Goal: Information Seeking & Learning: Learn about a topic

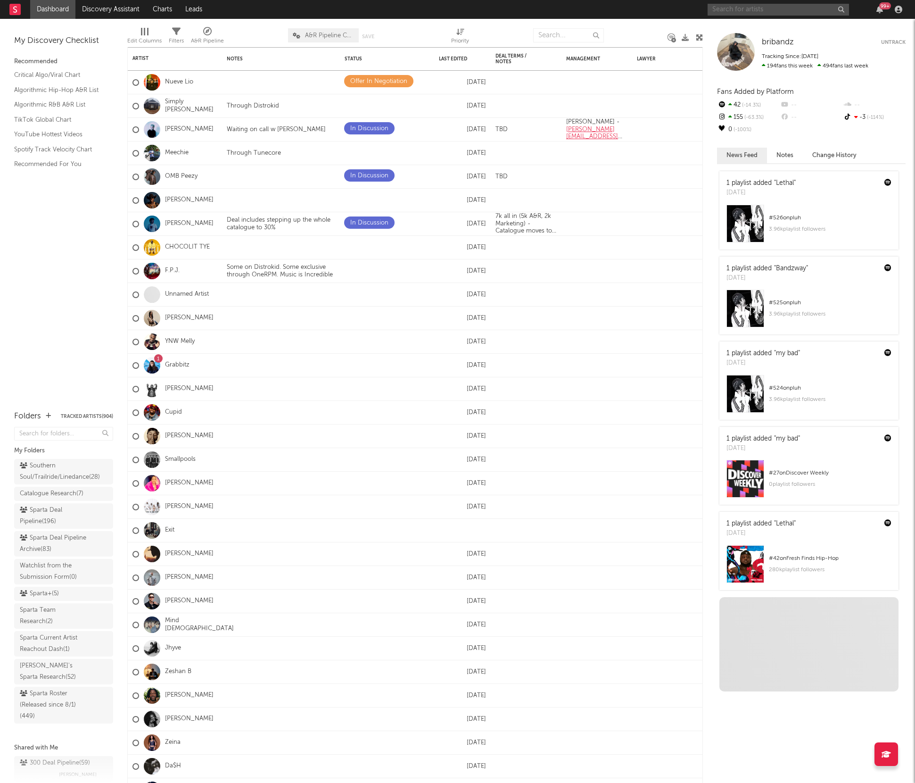
click at [727, 10] on input "text" at bounding box center [778, 10] width 141 height 12
type input "[PERSON_NAME]"
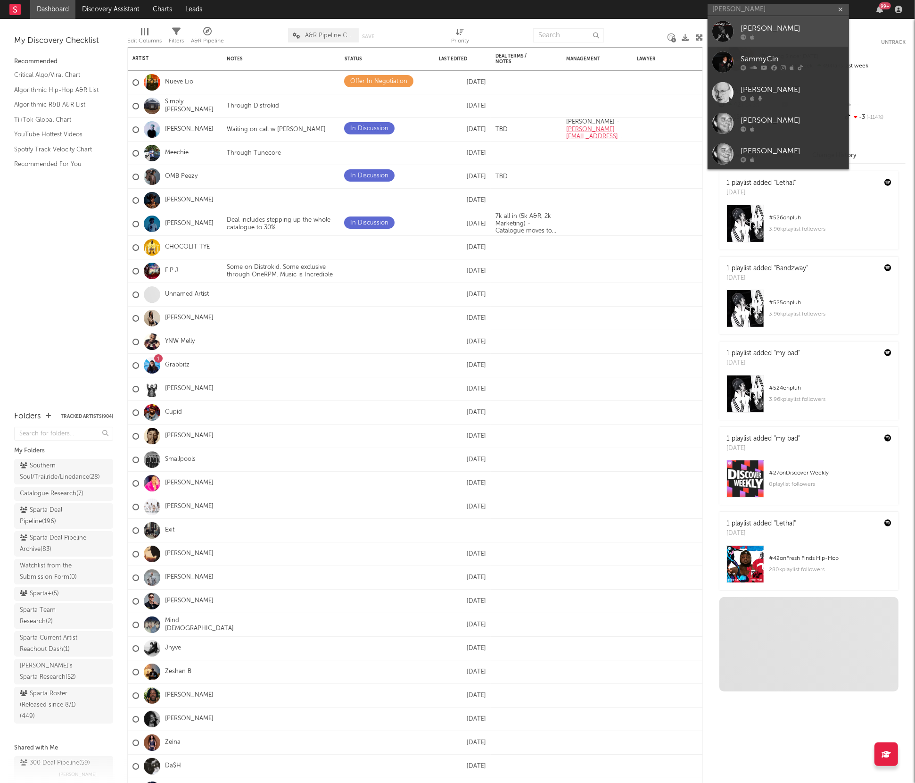
click at [747, 32] on div "[PERSON_NAME]" at bounding box center [793, 28] width 104 height 11
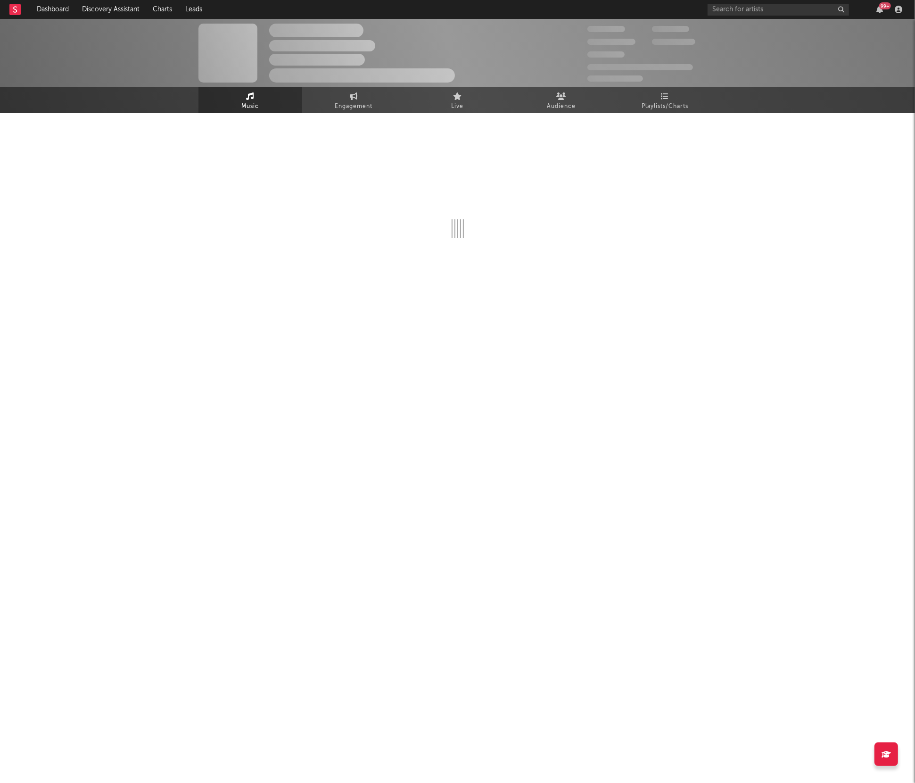
select select "1w"
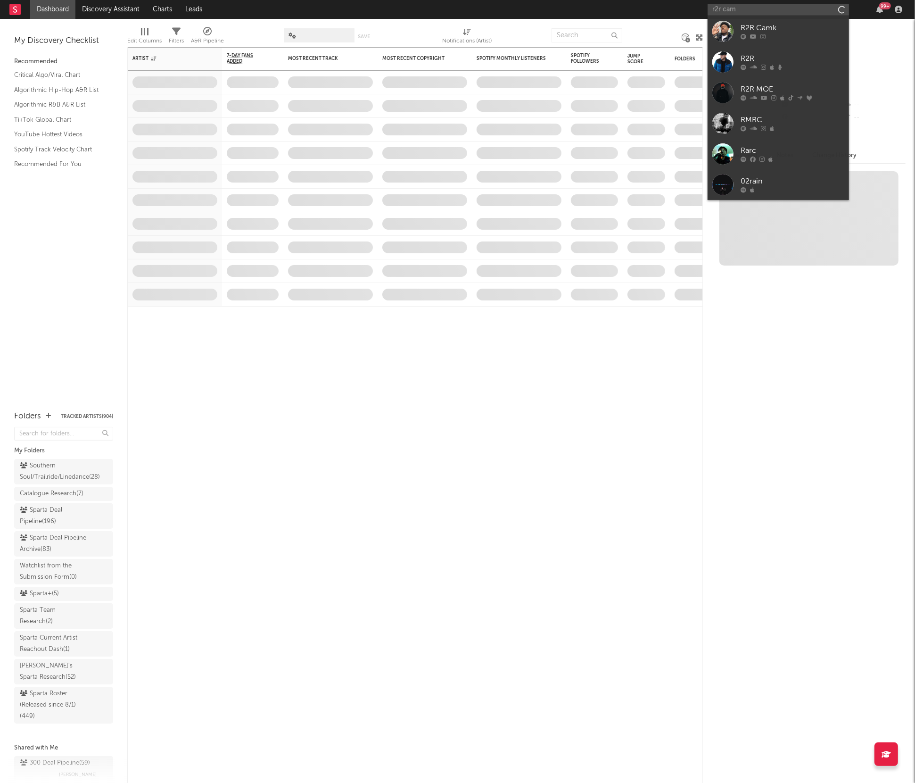
type input "r2r camk"
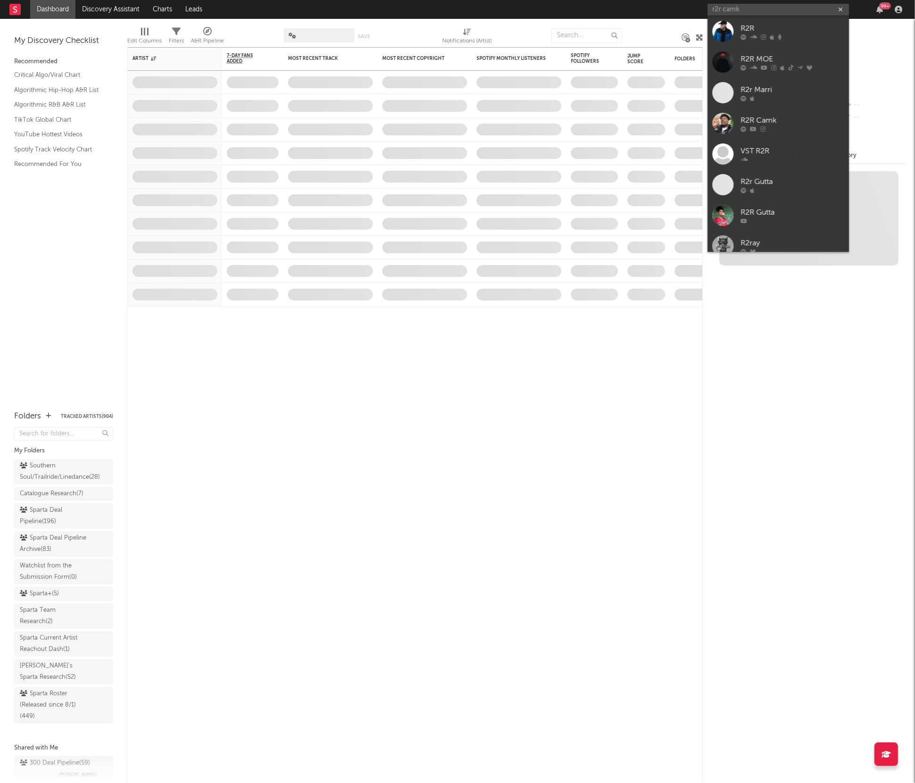
click at [784, 30] on div "R2R" at bounding box center [793, 28] width 104 height 11
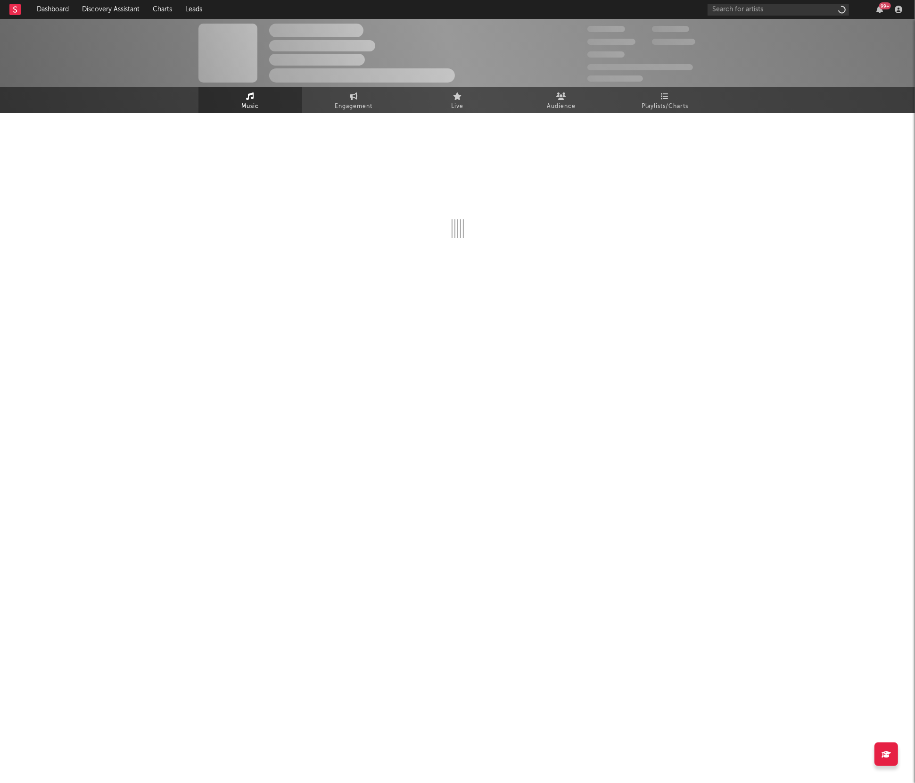
click at [748, 2] on div "99 +" at bounding box center [807, 9] width 198 height 19
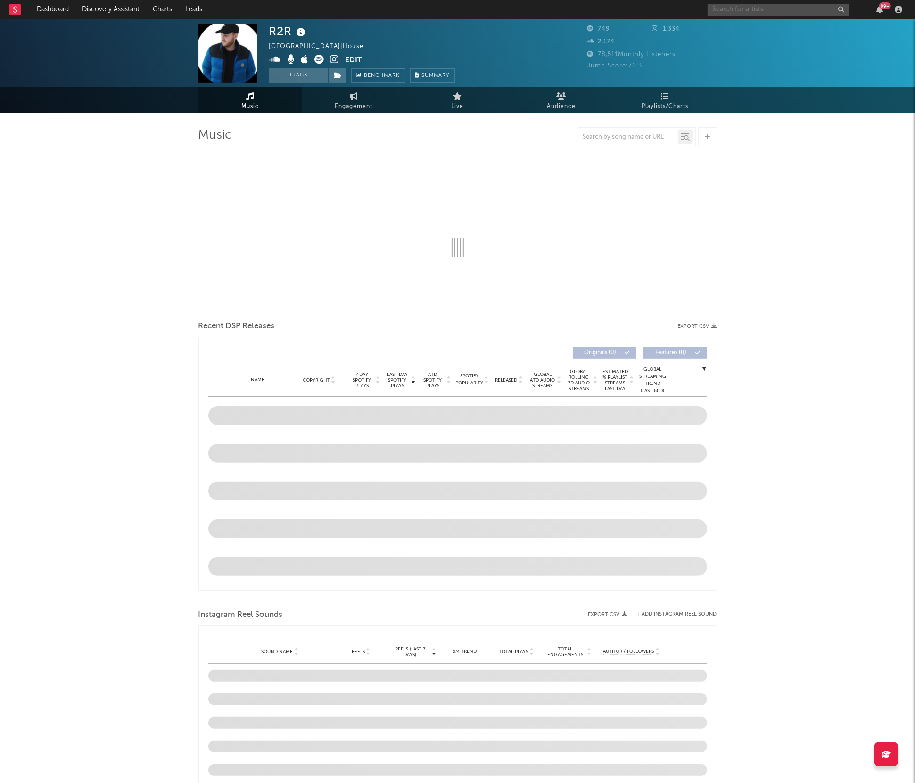
click at [746, 12] on input "text" at bounding box center [778, 10] width 141 height 12
select select "6m"
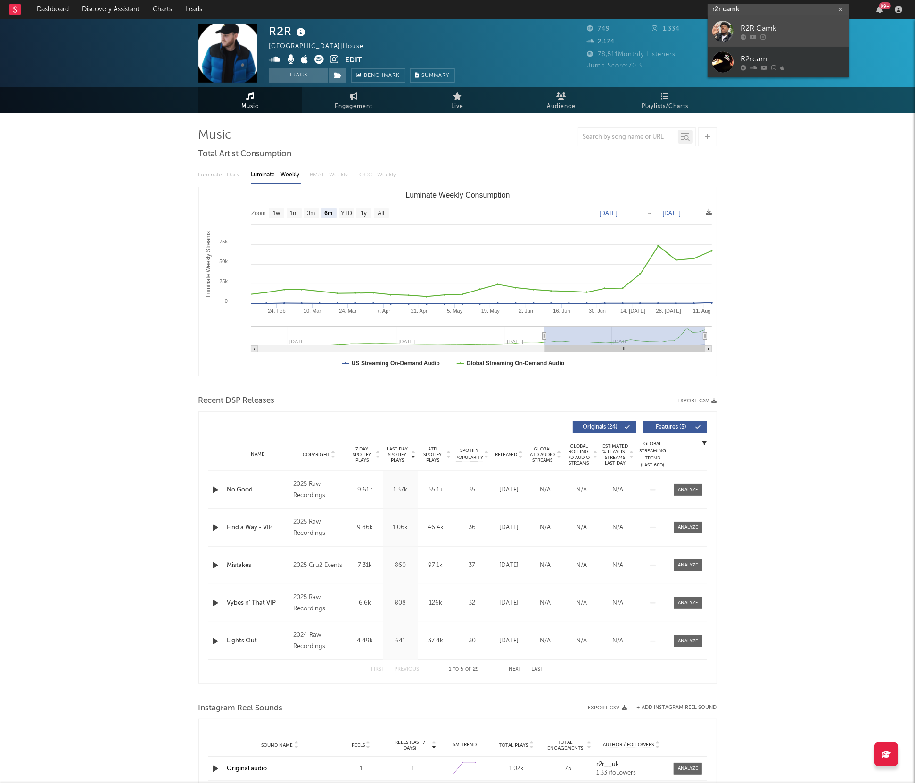
type input "r2r camk"
click at [768, 34] on div at bounding box center [793, 37] width 104 height 6
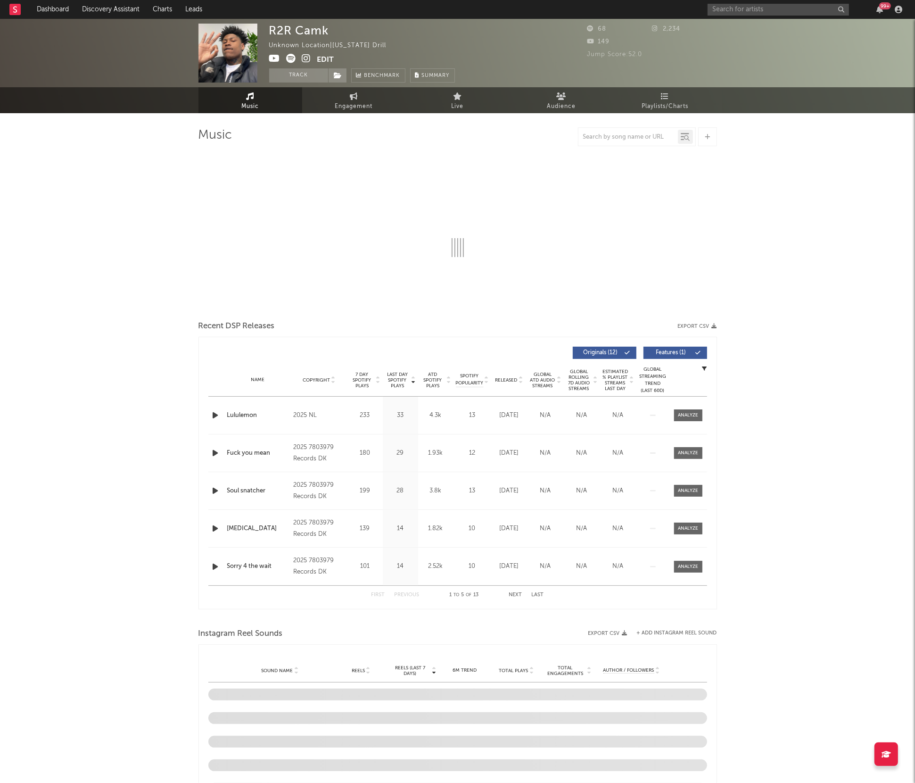
select select "1w"
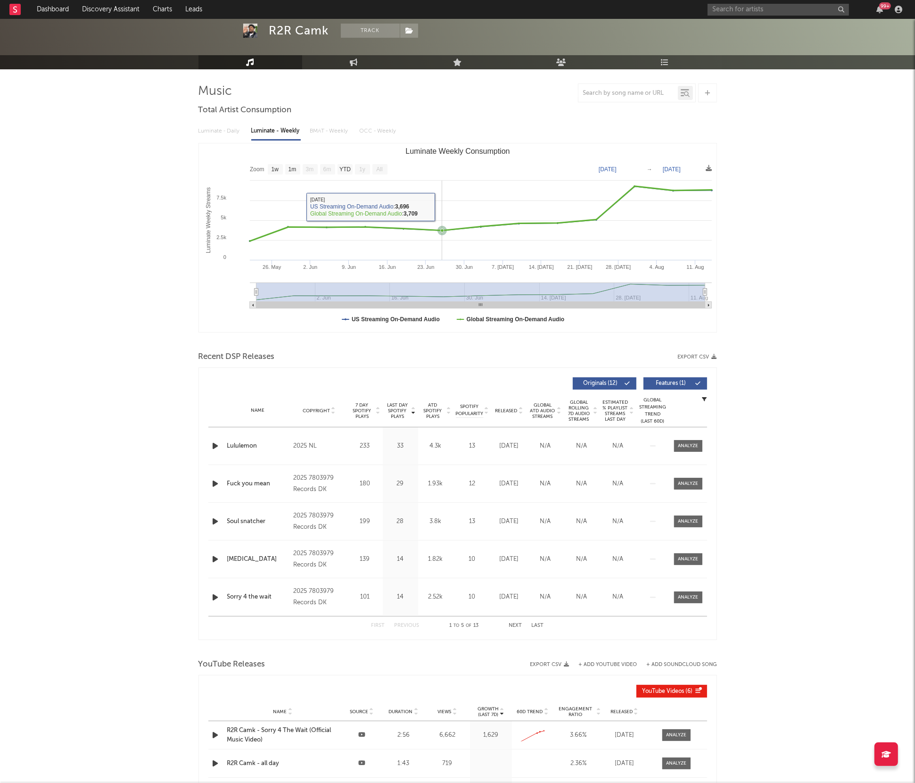
scroll to position [60, 0]
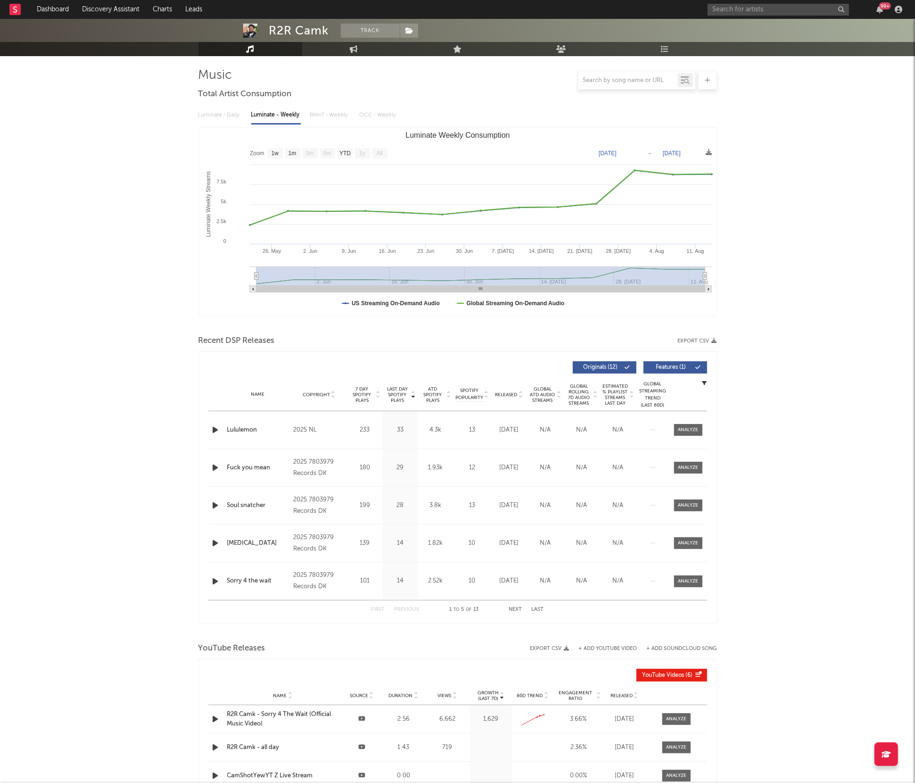
click at [688, 437] on div "Name Lululemon Copyright 2025 NL Label NL Album Names Lululemon, Lululemon (fea…" at bounding box center [457, 429] width 499 height 37
click at [688, 433] on div at bounding box center [688, 429] width 20 height 7
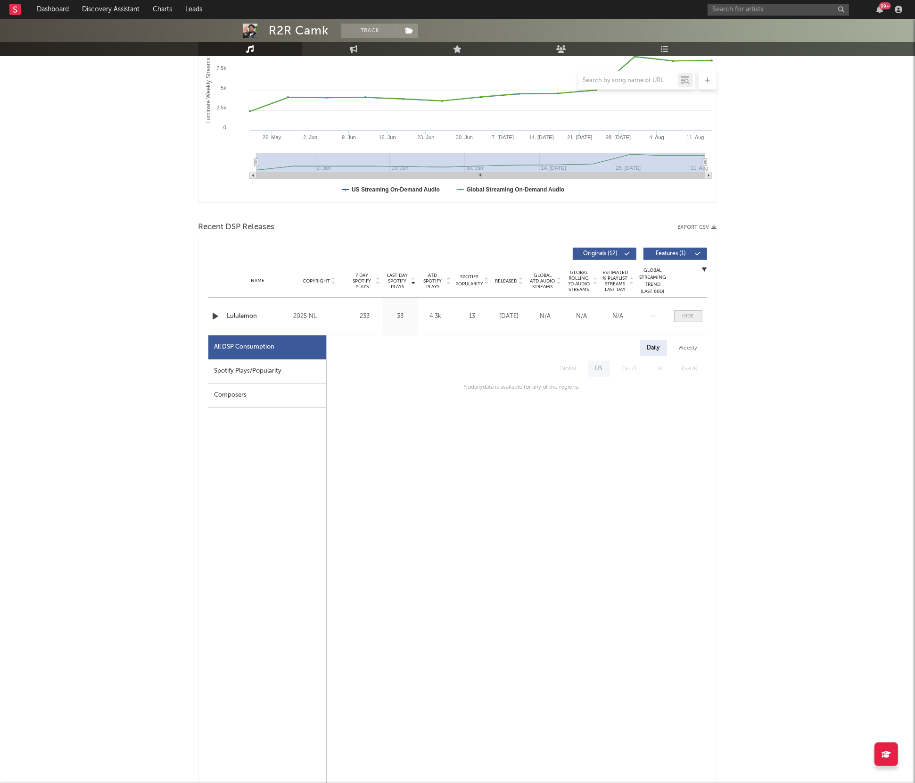
scroll to position [179, 0]
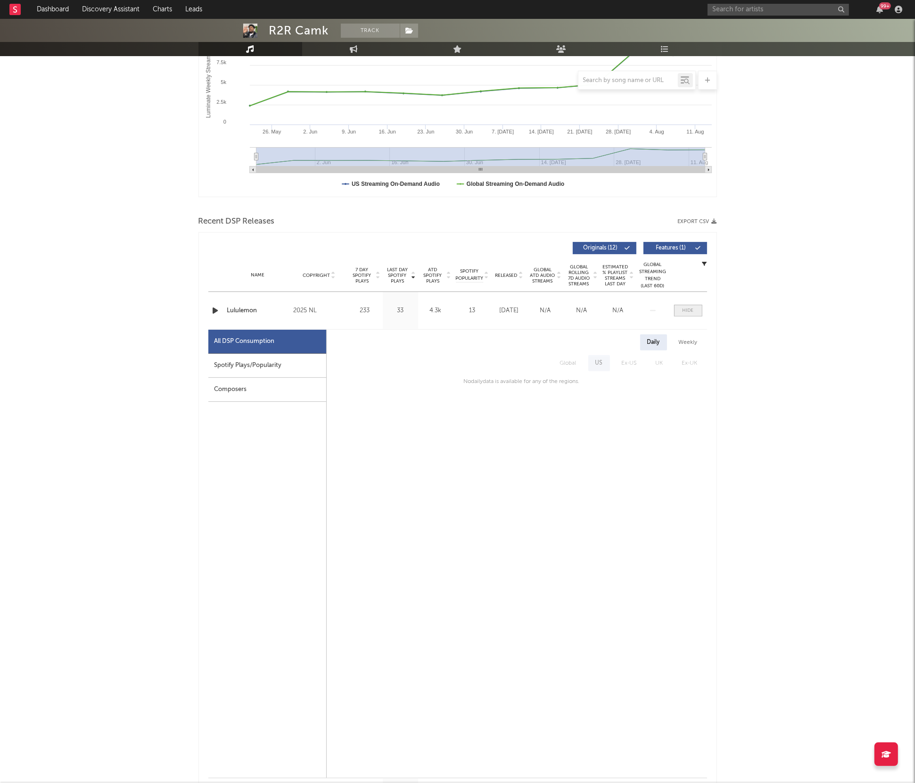
click at [694, 313] on span at bounding box center [688, 311] width 28 height 12
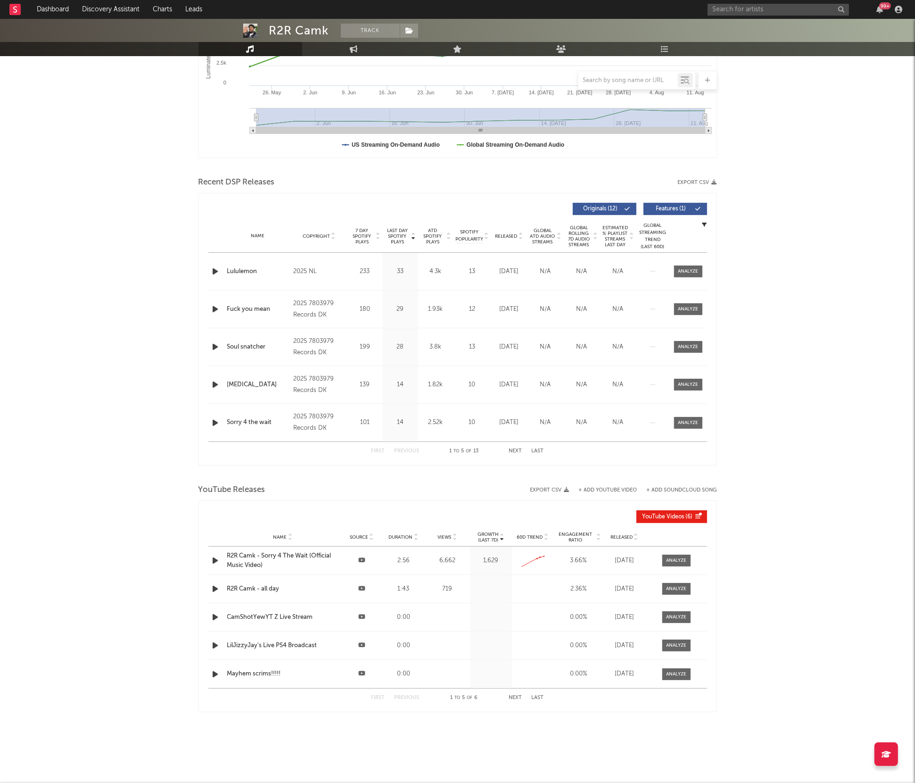
scroll to position [0, 0]
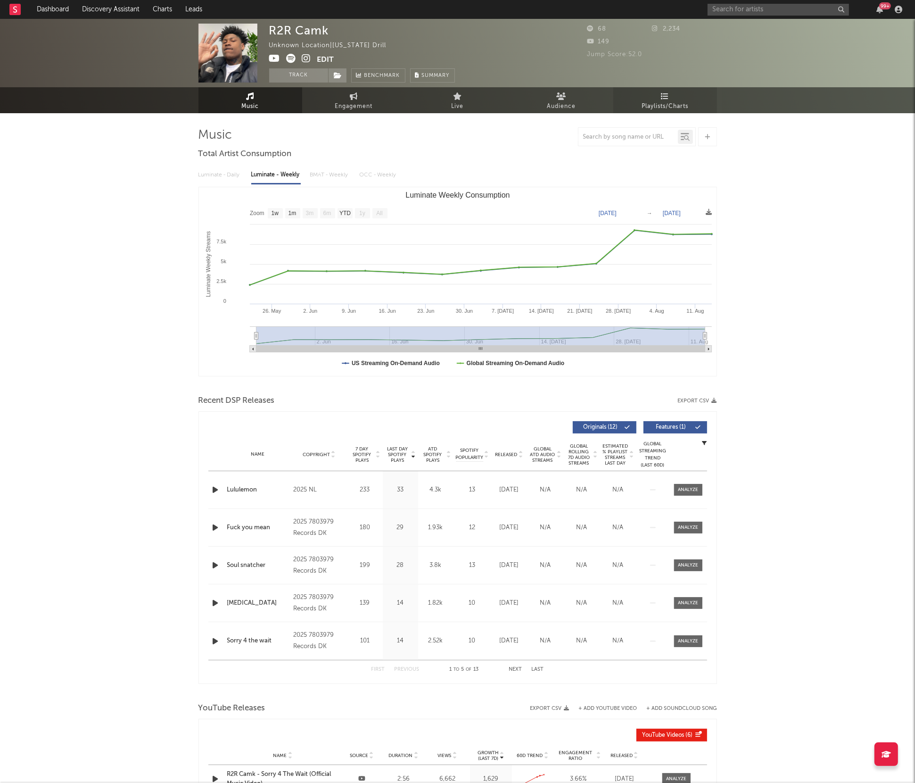
click at [678, 95] on link "Playlists/Charts" at bounding box center [665, 100] width 104 height 26
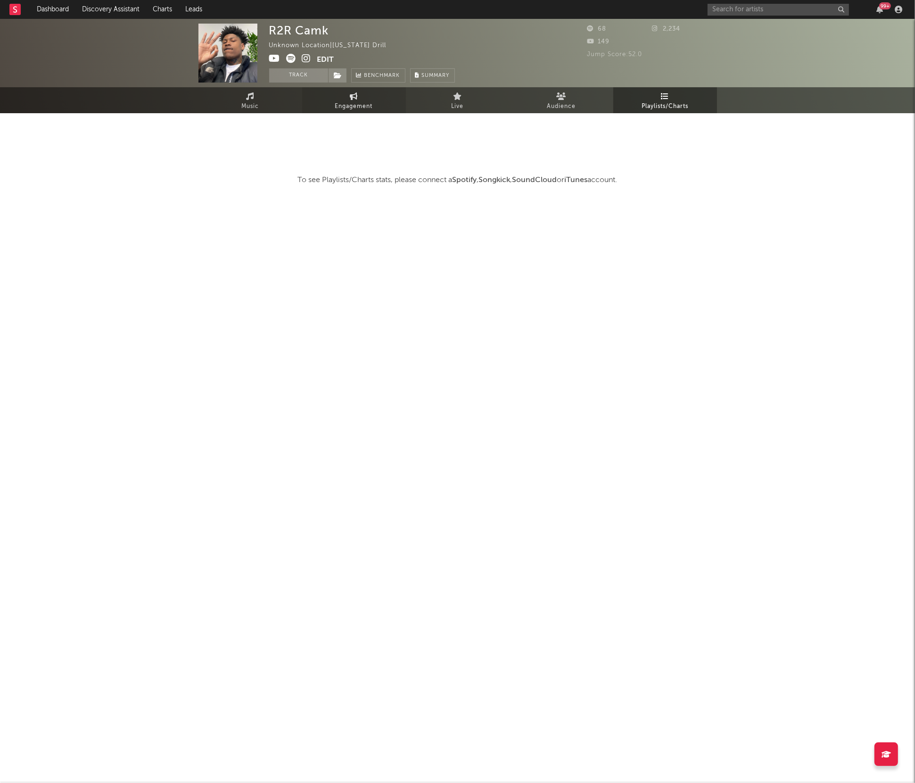
click at [326, 108] on link "Engagement" at bounding box center [354, 100] width 104 height 26
select select "1w"
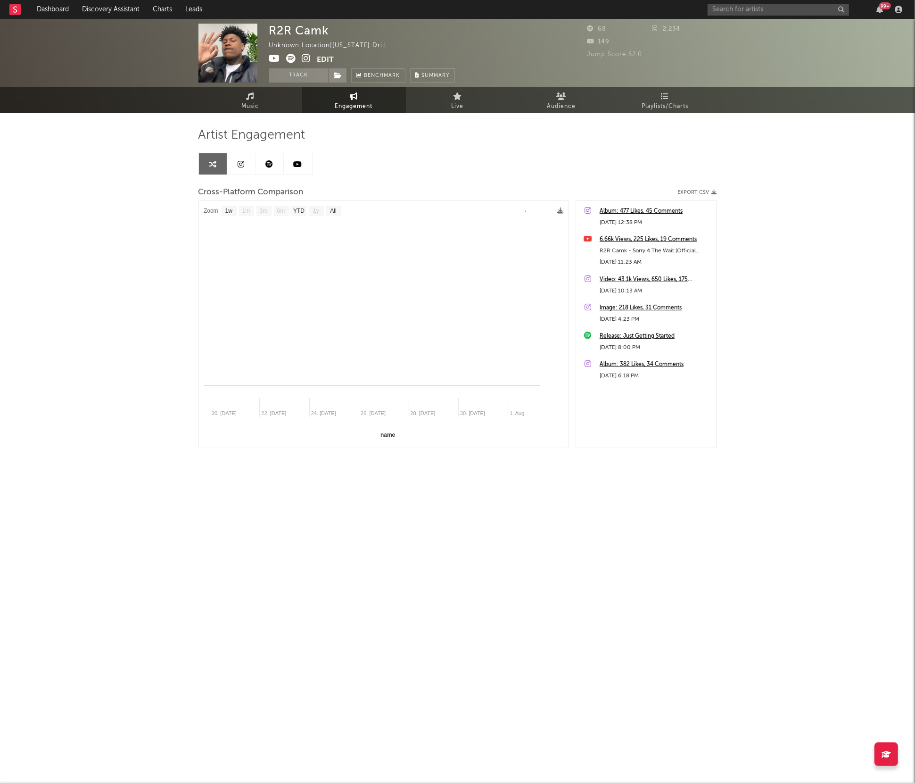
select select "1m"
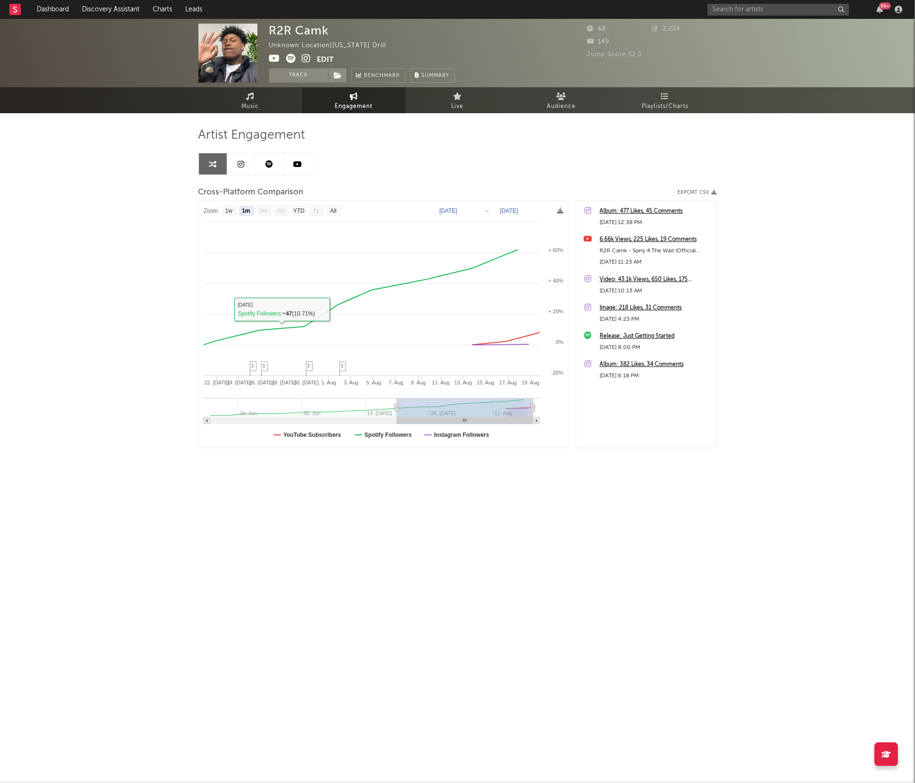
click at [269, 114] on div "Artist Engagement Cross-Platform Comparison Export CSV Zoom 1w 1m 3m 6m YTD 1y …" at bounding box center [457, 299] width 519 height 372
click at [272, 104] on link "Music" at bounding box center [250, 100] width 104 height 26
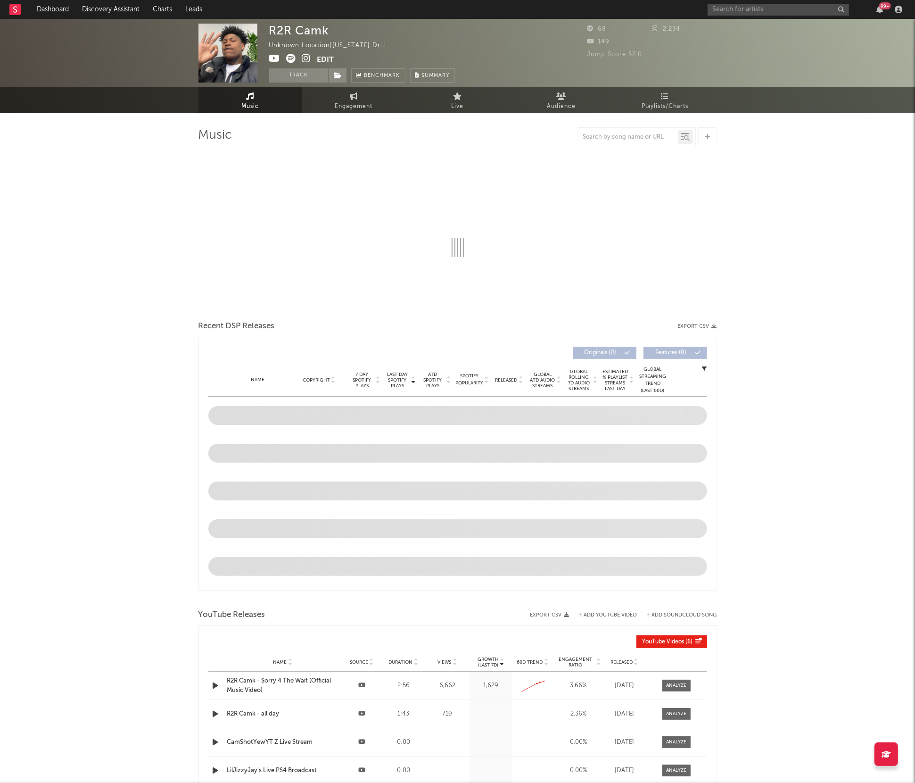
select select "1w"
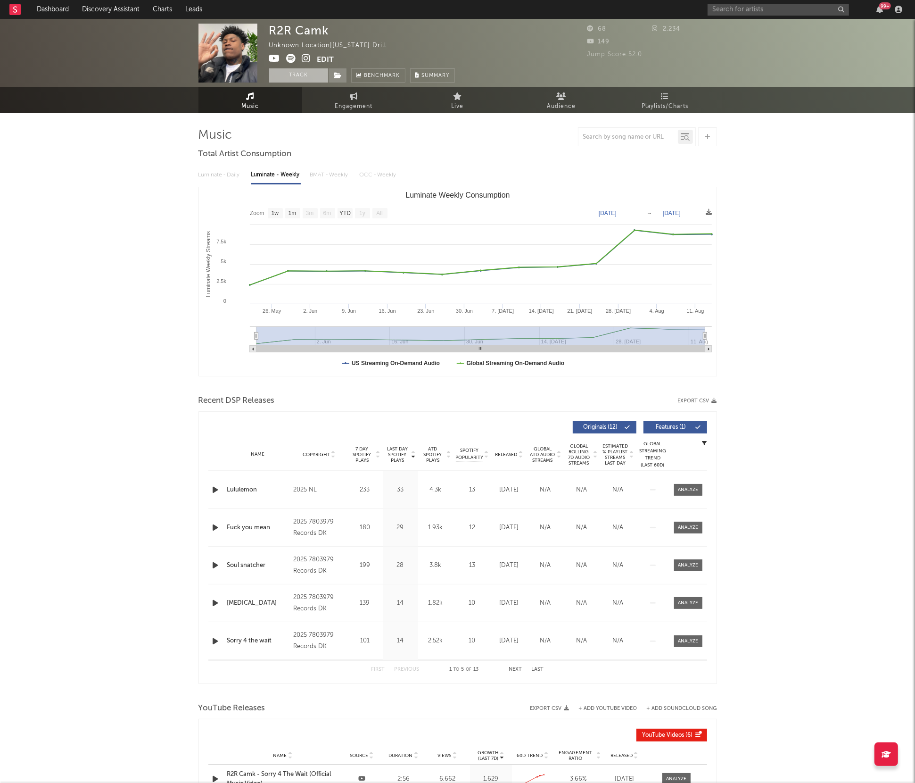
click at [285, 78] on button "Track" at bounding box center [298, 75] width 59 height 14
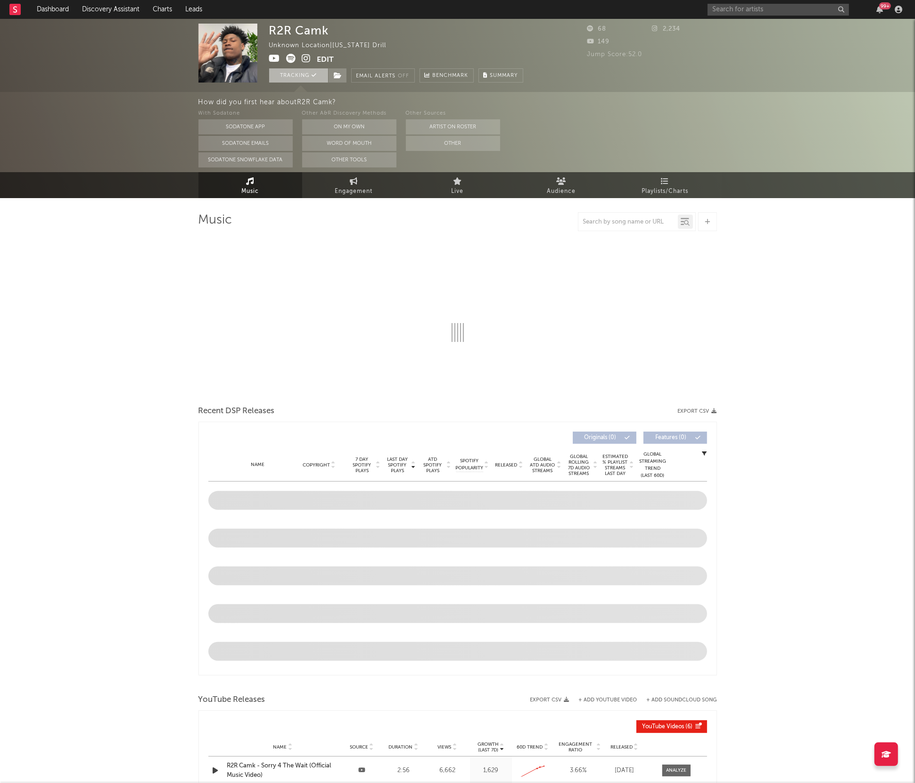
select select "1w"
